Goal: Transaction & Acquisition: Download file/media

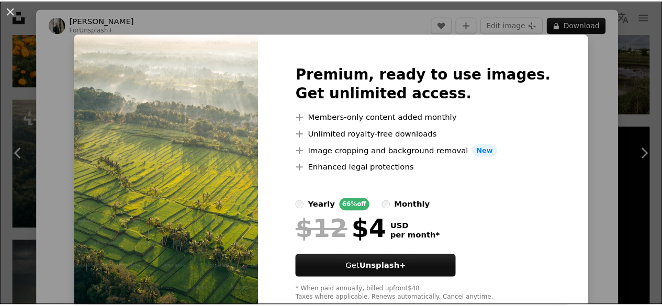
scroll to position [0, 8]
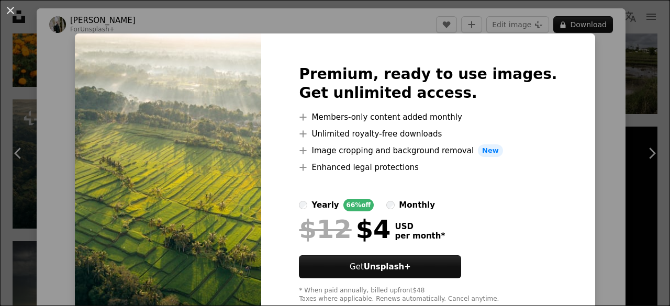
click at [606, 121] on div "An X shape Premium, ready to use images. Get unlimited access. A plus sign Memb…" at bounding box center [335, 153] width 670 height 306
click at [647, 80] on div "An X shape Chevron left Chevron right [PERSON_NAME] For Unsplash+ A heart A plu…" at bounding box center [335, 153] width 670 height 306
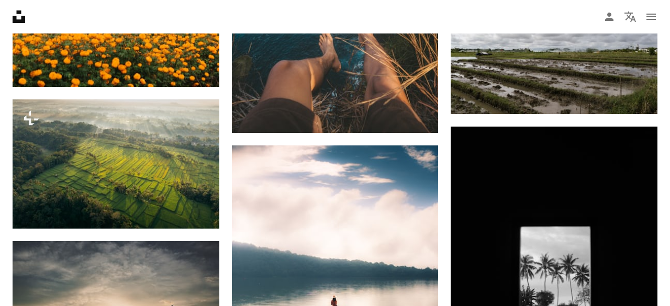
click at [12, 7] on icon "Unsplash logo Unsplash Home" at bounding box center [18, 16] width 21 height 21
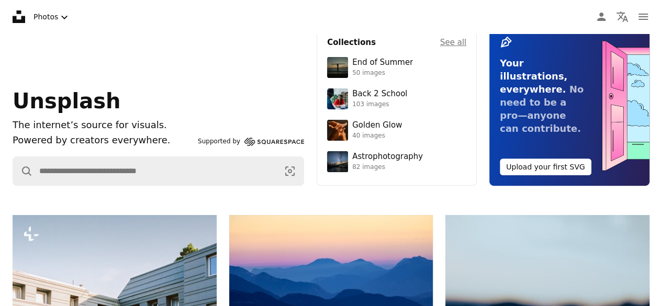
scroll to position [92, 0]
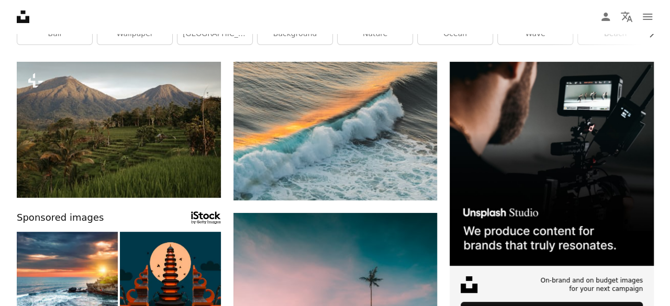
scroll to position [107, 0]
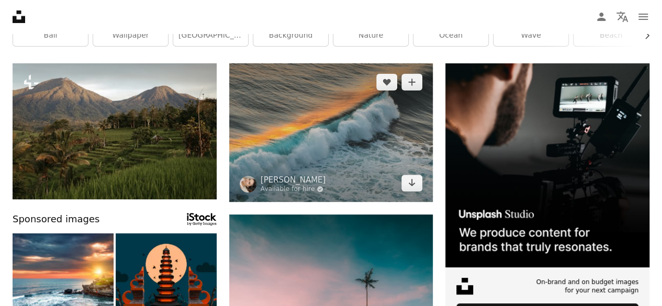
click at [256, 101] on img at bounding box center [331, 132] width 204 height 139
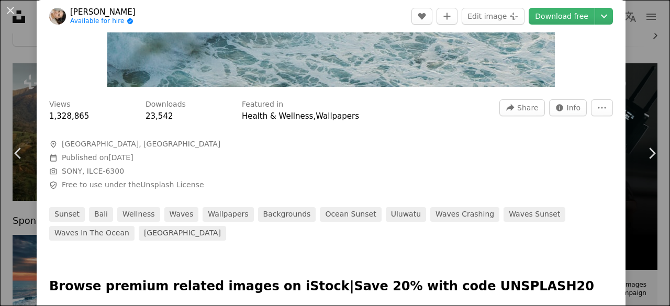
scroll to position [251, 0]
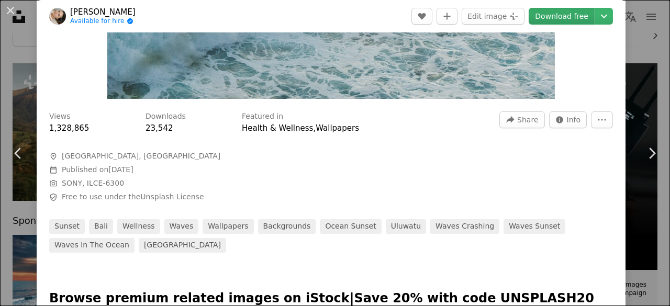
click at [564, 22] on link "Download free" at bounding box center [561, 16] width 66 height 17
